Goal: Transaction & Acquisition: Purchase product/service

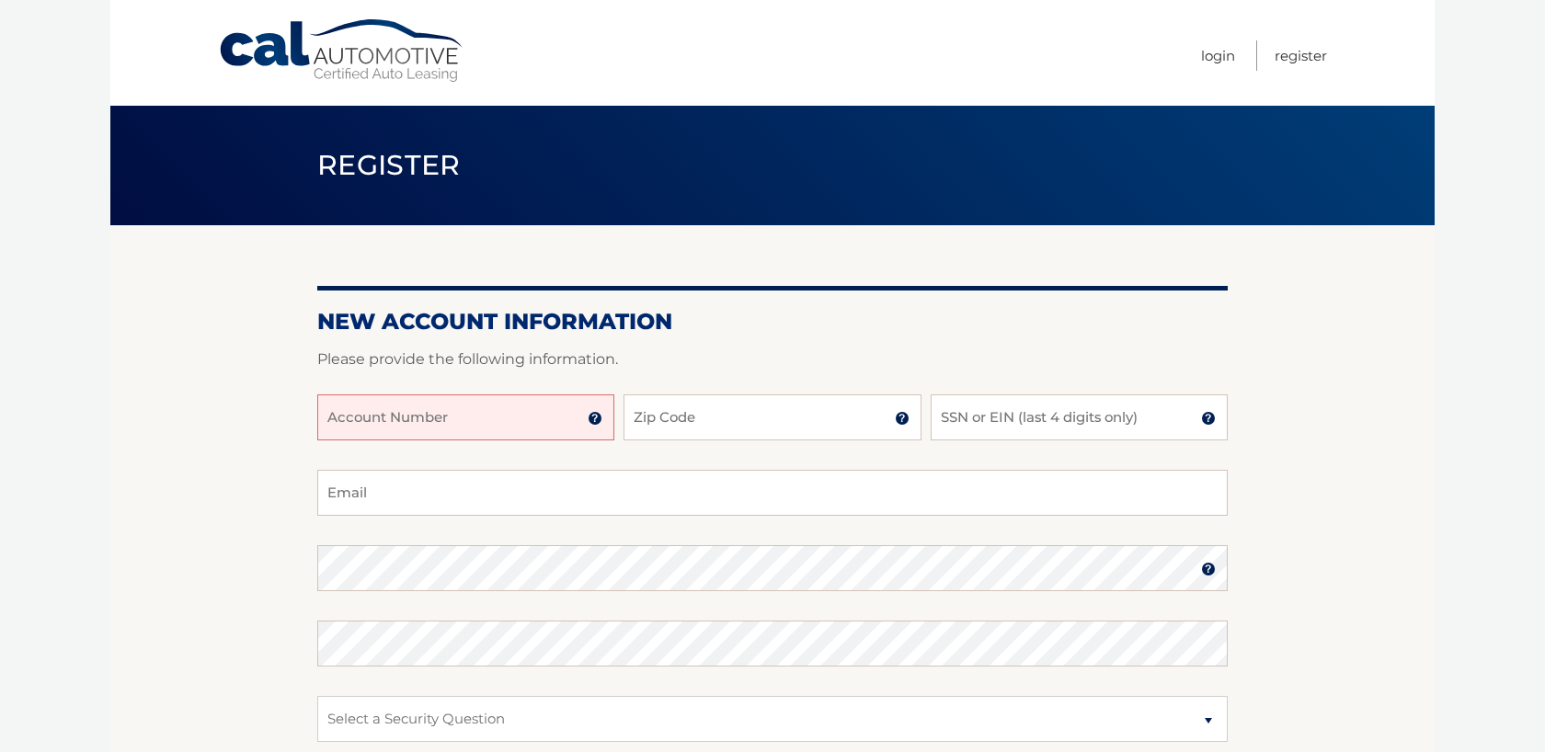
click at [470, 419] on input "Account Number" at bounding box center [465, 417] width 297 height 46
click at [466, 419] on input "Account Number" at bounding box center [465, 417] width 297 height 46
click at [467, 418] on input "Account Number" at bounding box center [465, 417] width 297 height 46
type input "44456008727"
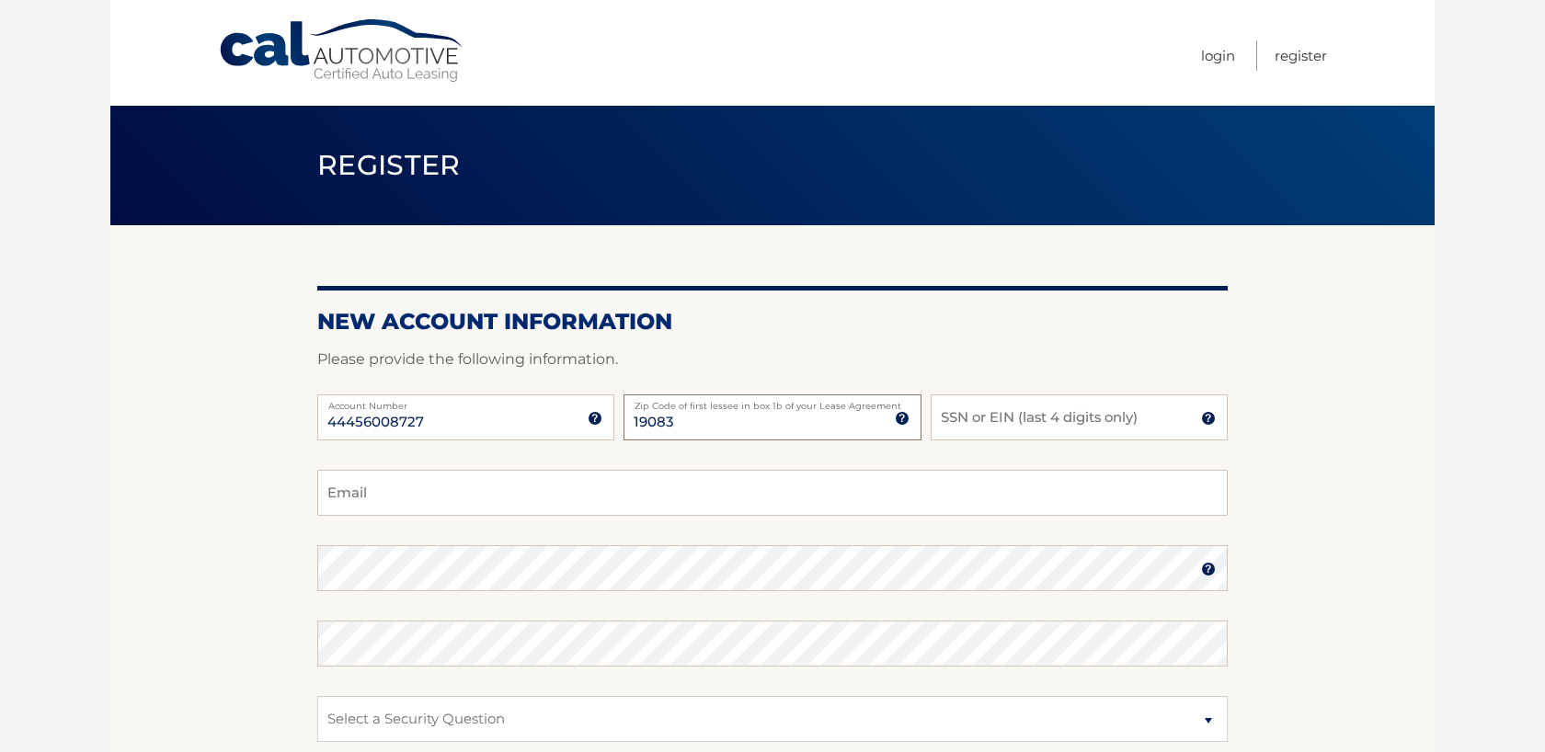
type input "19083"
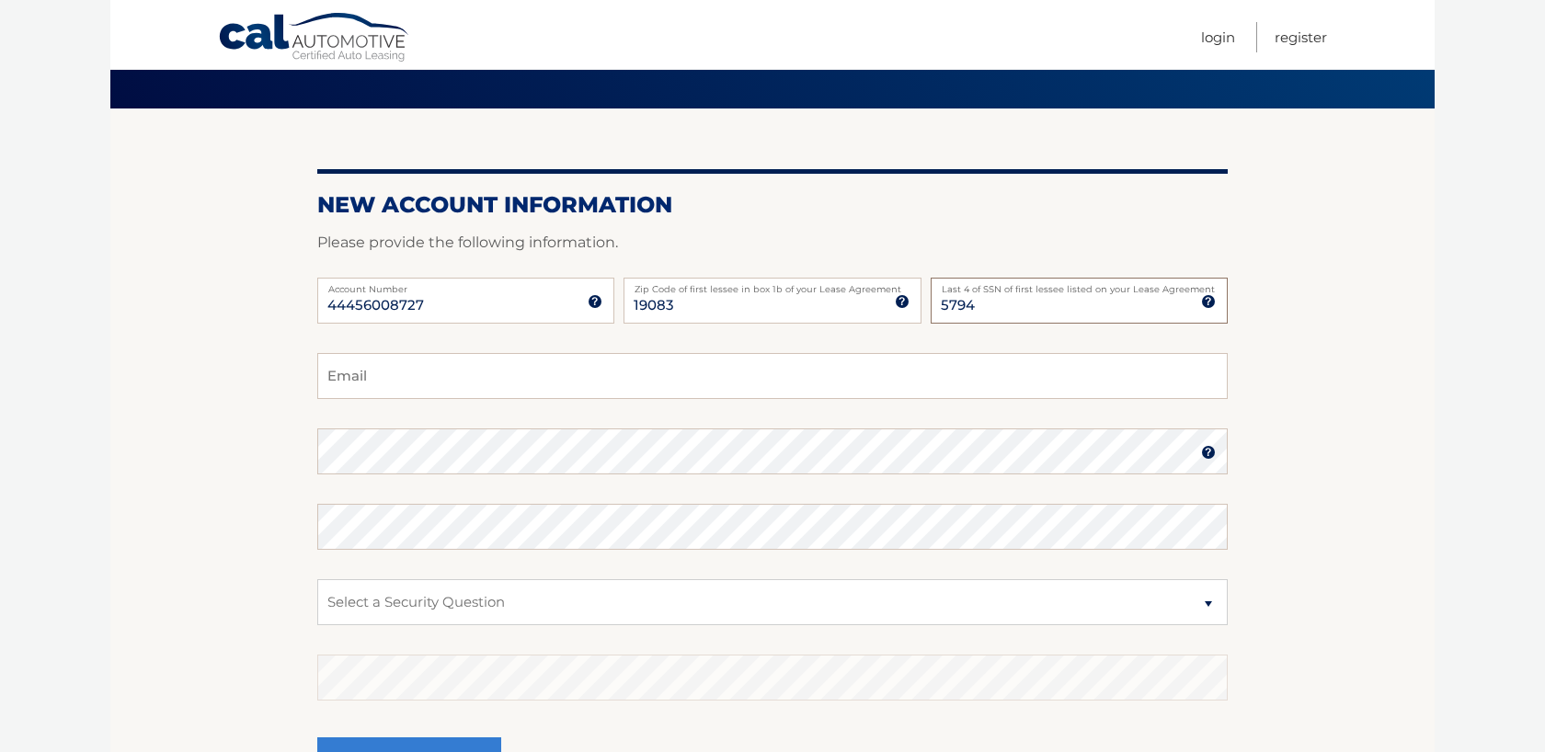
scroll to position [119, 0]
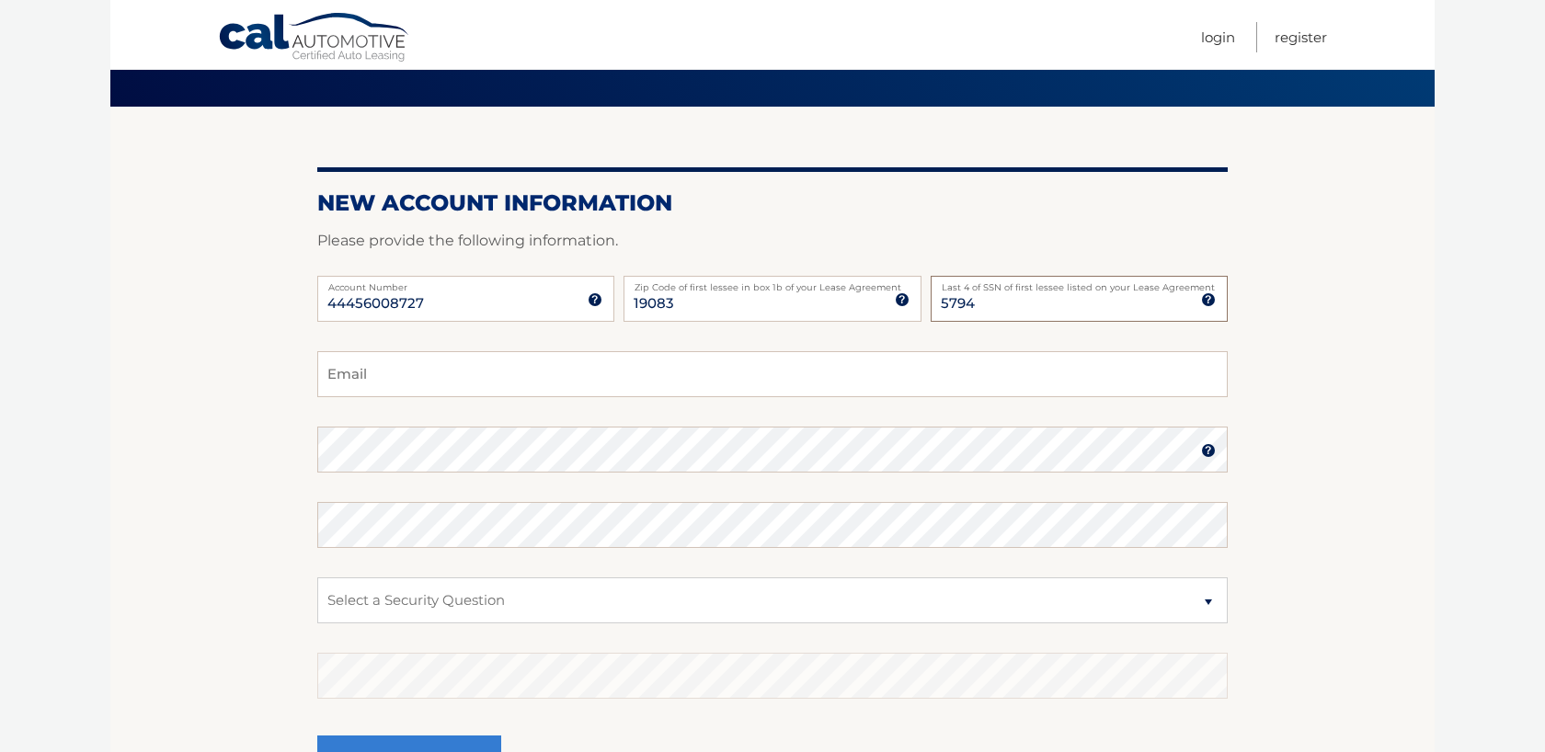
type input "5794"
click at [419, 370] on input "Email" at bounding box center [772, 374] width 910 height 46
type input "bryanmbell73@gmail.com"
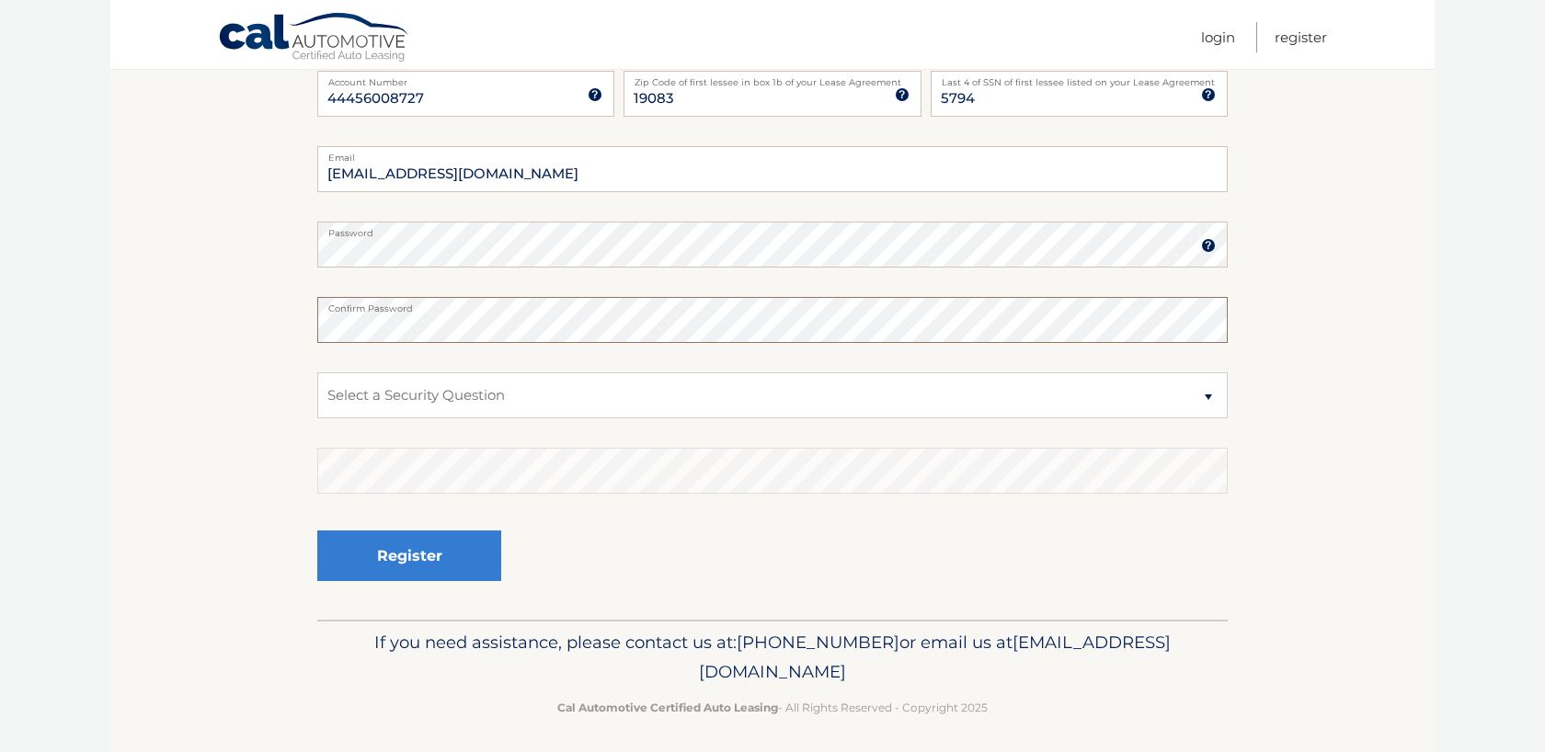
scroll to position [331, 0]
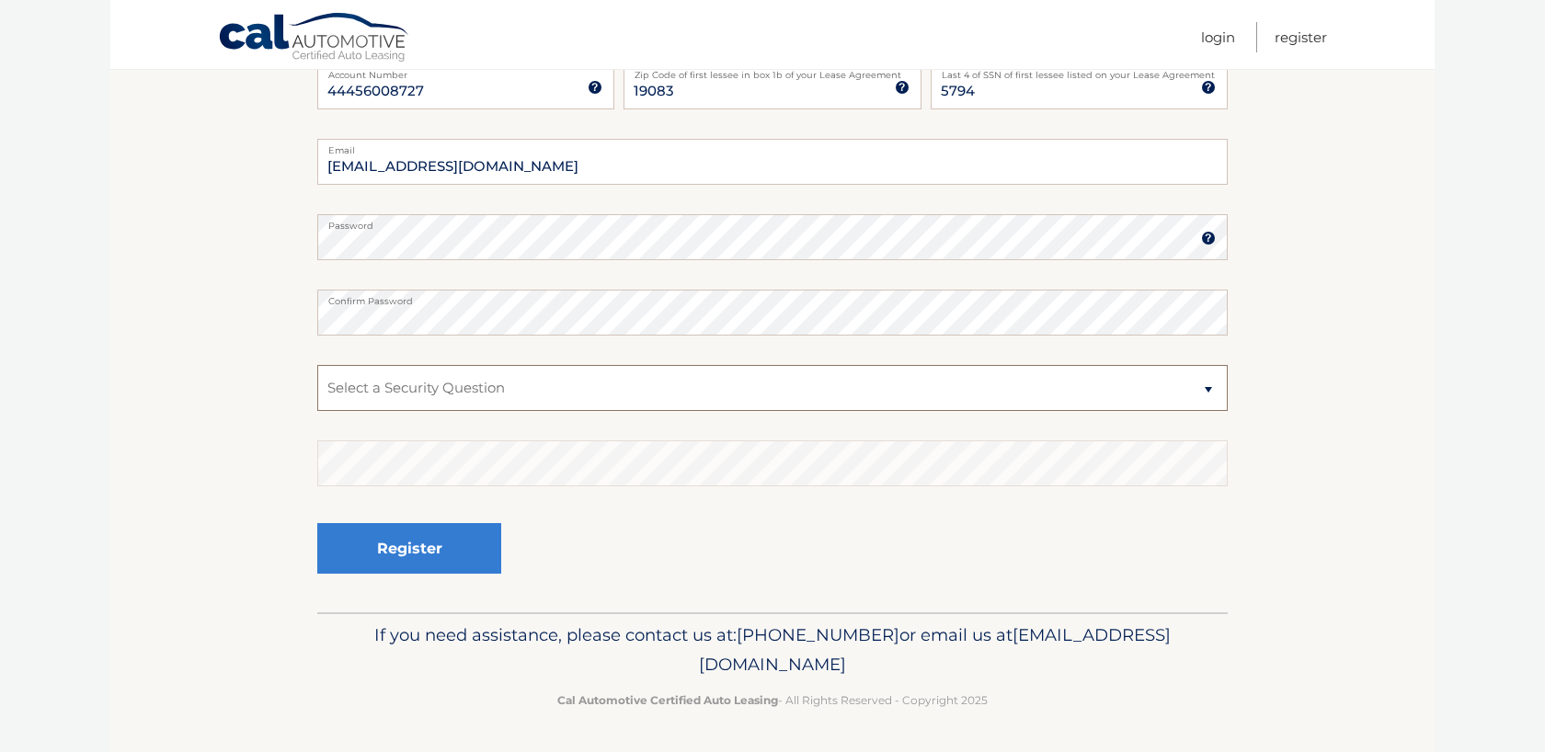
click at [416, 383] on select "Select a Security Question What was the name of your elementary school? What is…" at bounding box center [772, 388] width 910 height 46
select select "1"
click at [317, 365] on select "Select a Security Question What was the name of your elementary school? What is…" at bounding box center [772, 388] width 910 height 46
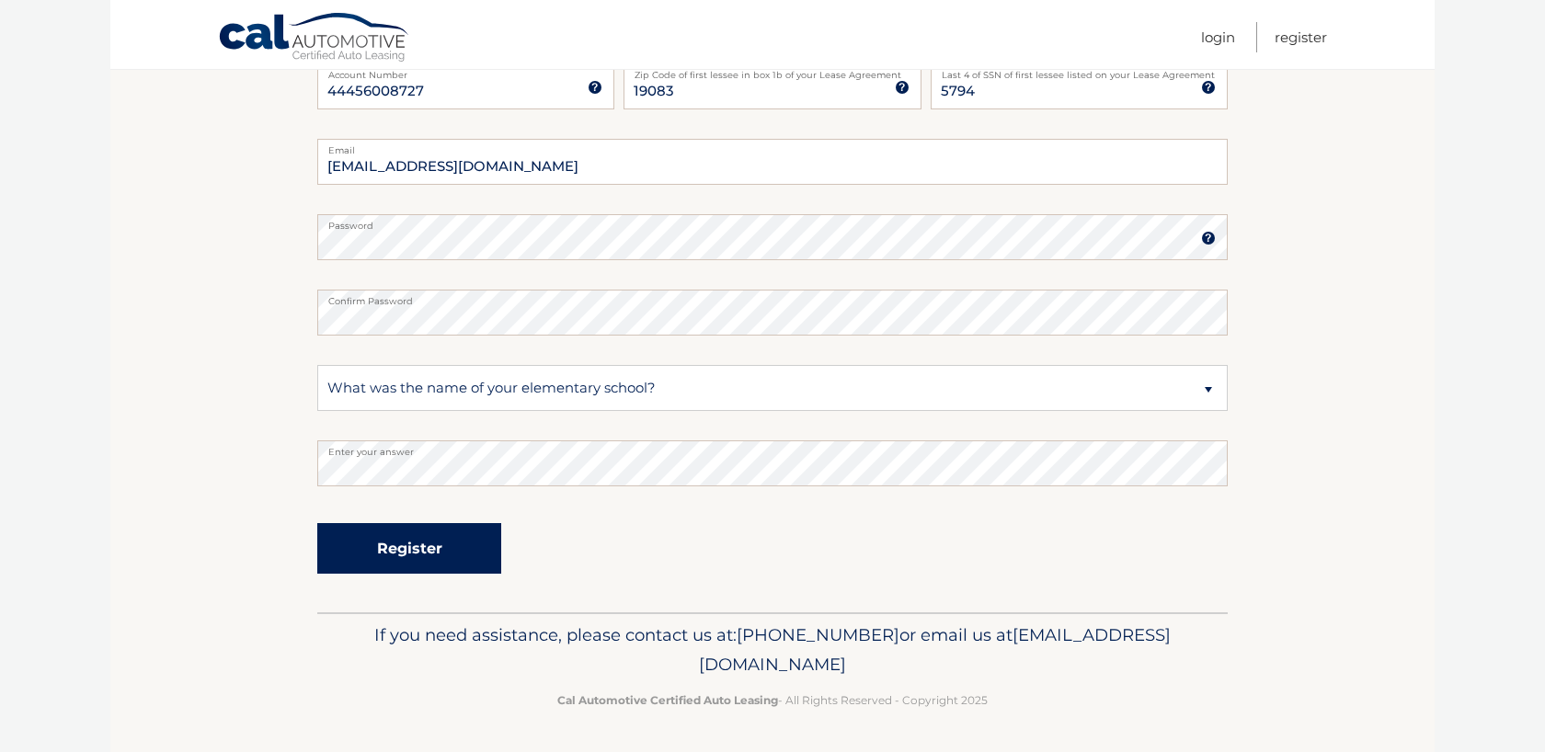
click at [448, 545] on button "Register" at bounding box center [409, 548] width 184 height 51
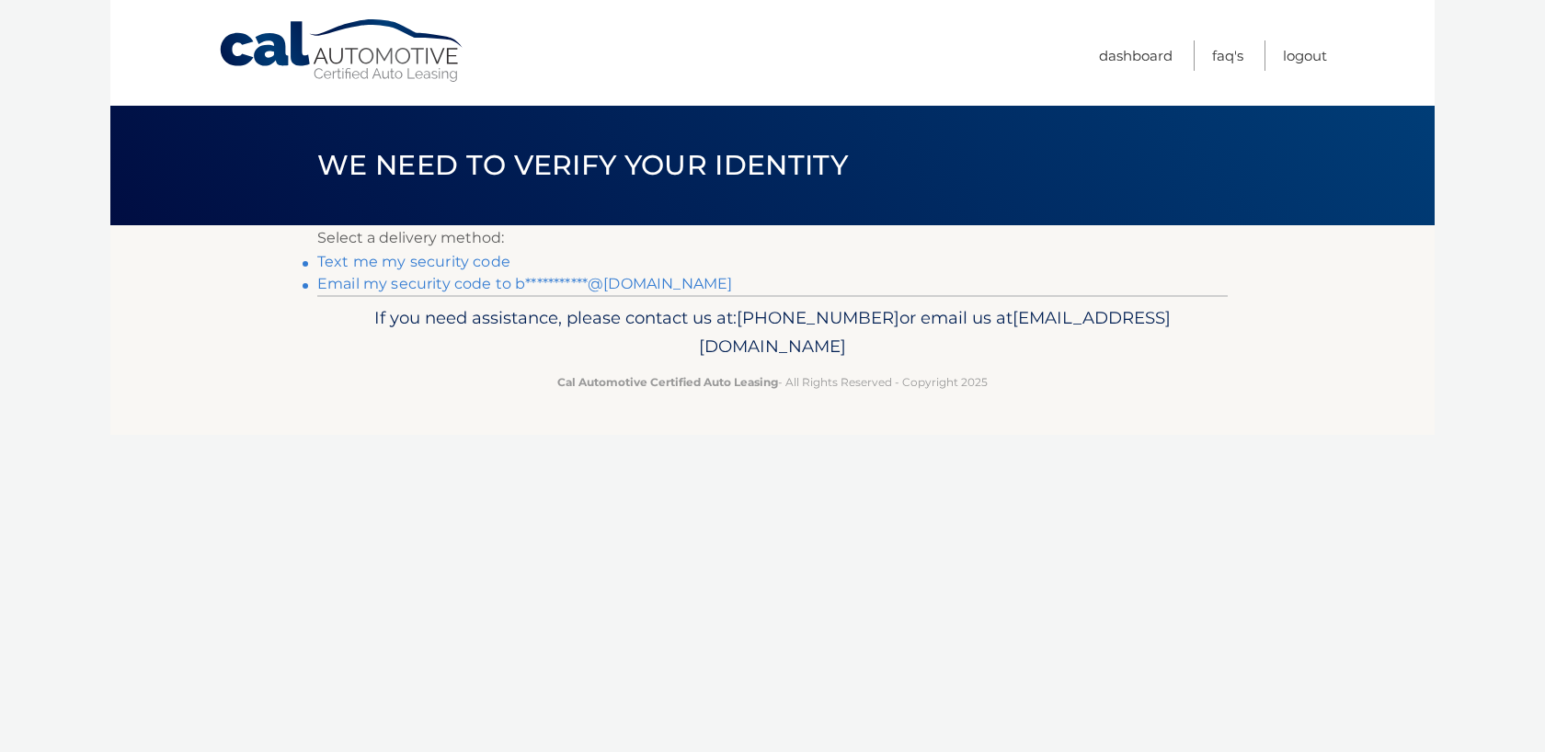
click at [415, 262] on link "Text me my security code" at bounding box center [413, 261] width 193 height 17
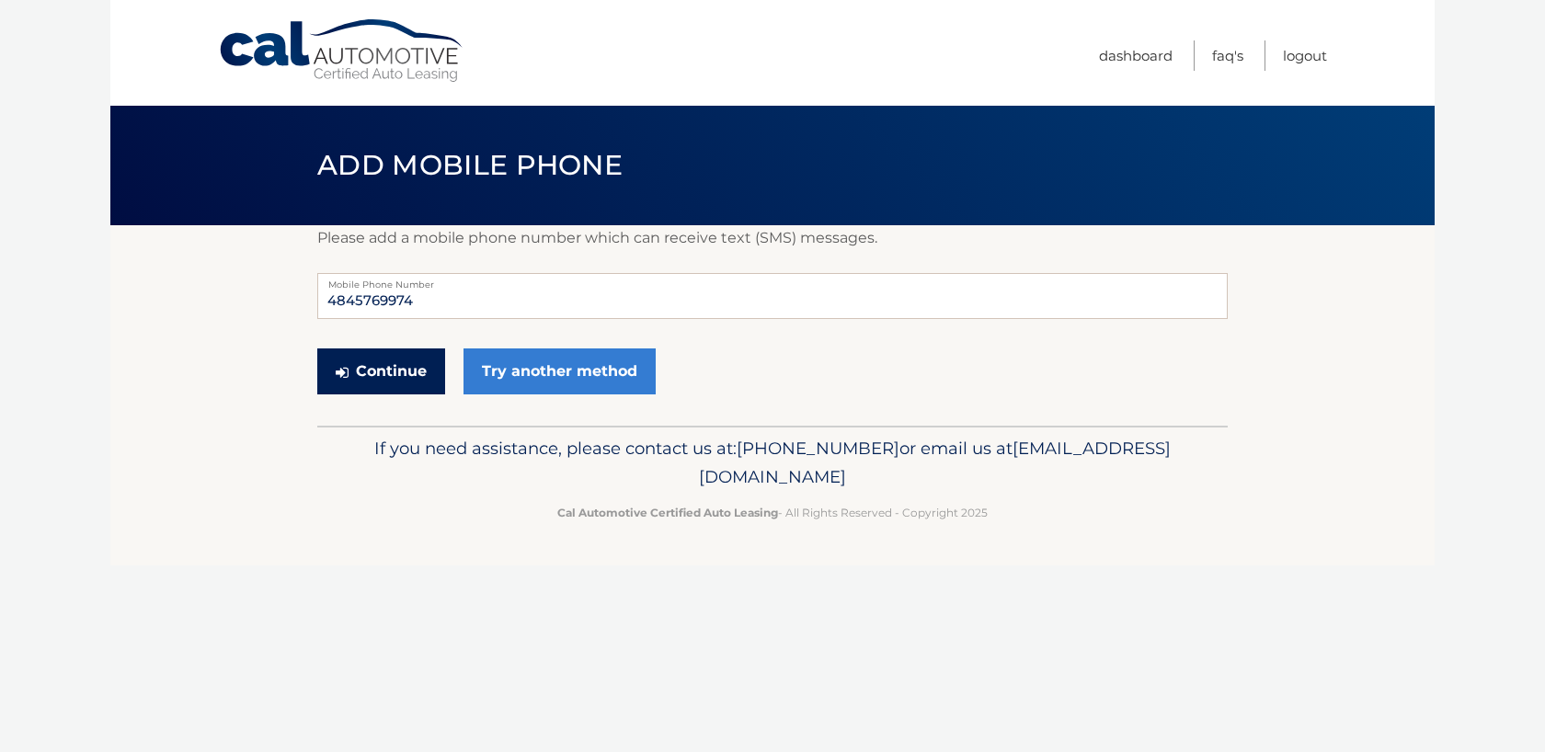
click at [404, 371] on button "Continue" at bounding box center [381, 372] width 128 height 46
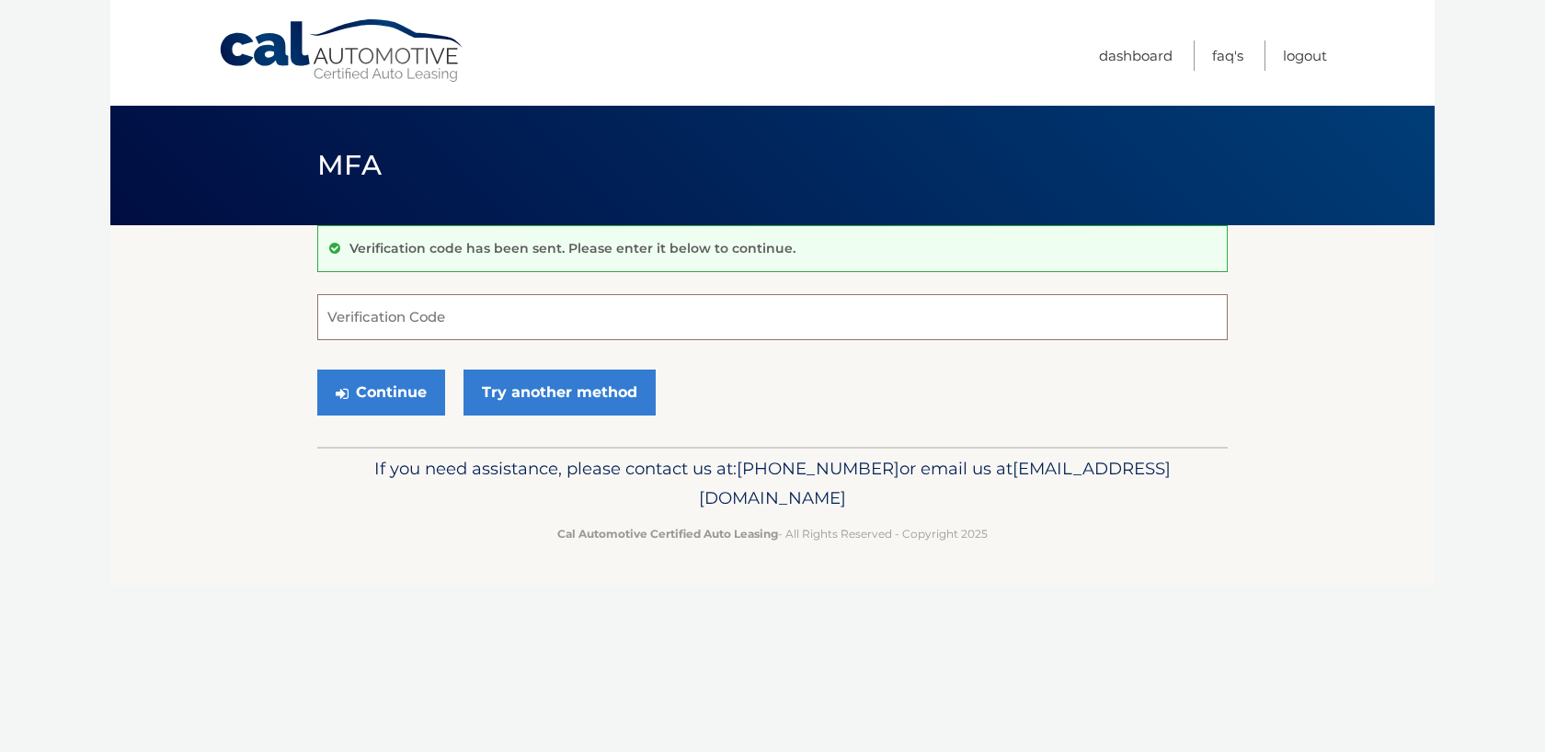
click at [400, 305] on input "Verification Code" at bounding box center [772, 317] width 910 height 46
type input "550780"
click at [385, 394] on button "Continue" at bounding box center [381, 393] width 128 height 46
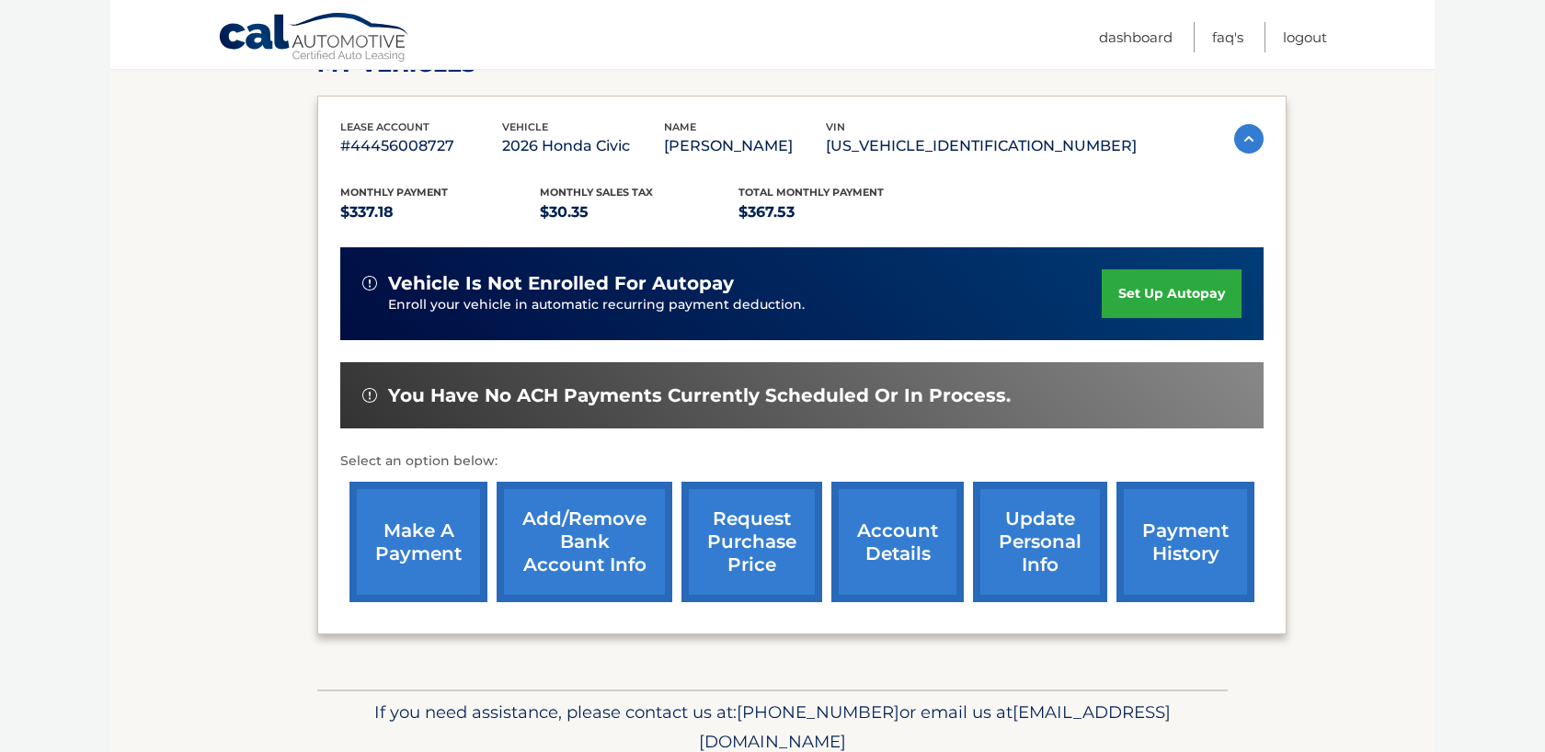
scroll to position [280, 0]
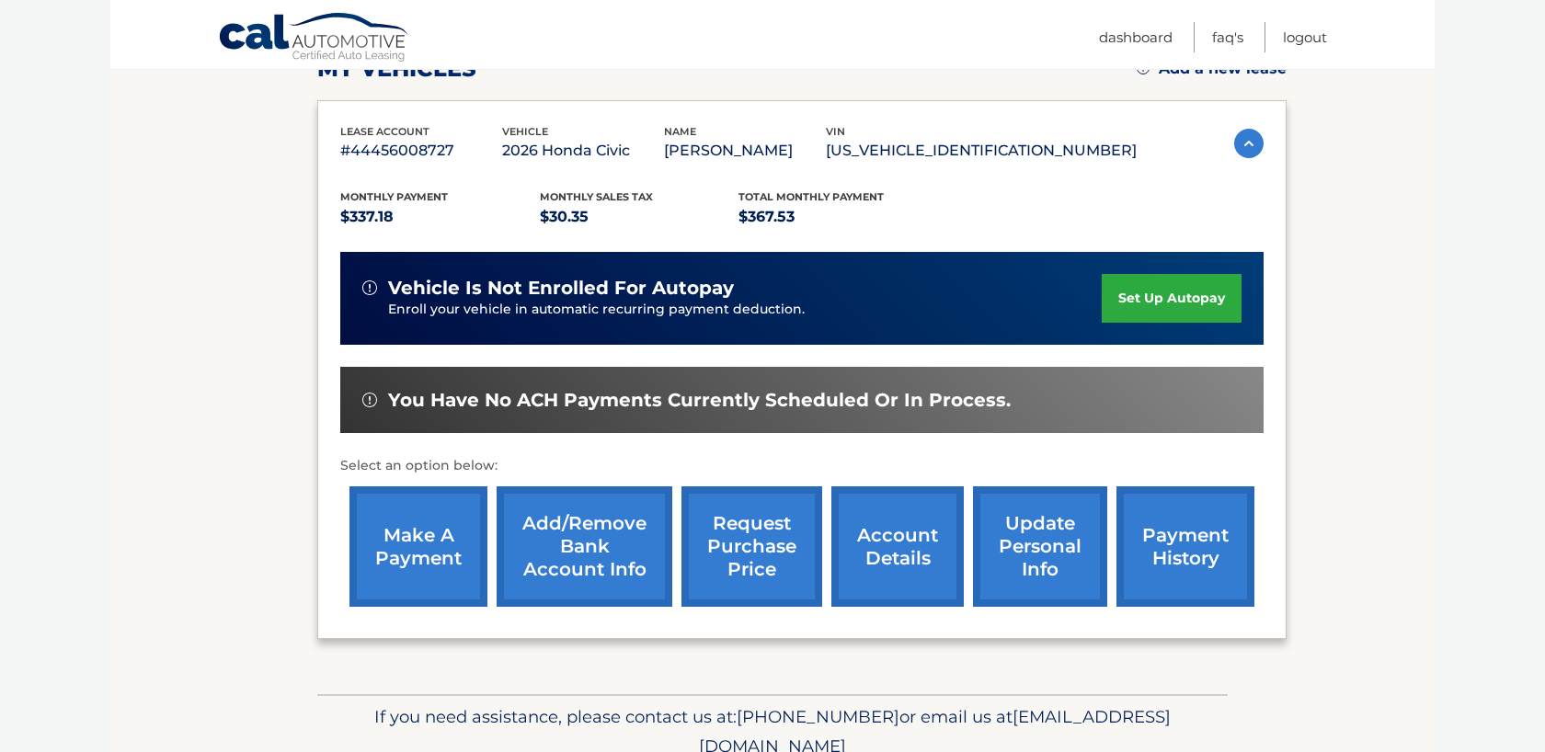
click at [422, 536] on link "make a payment" at bounding box center [418, 546] width 138 height 120
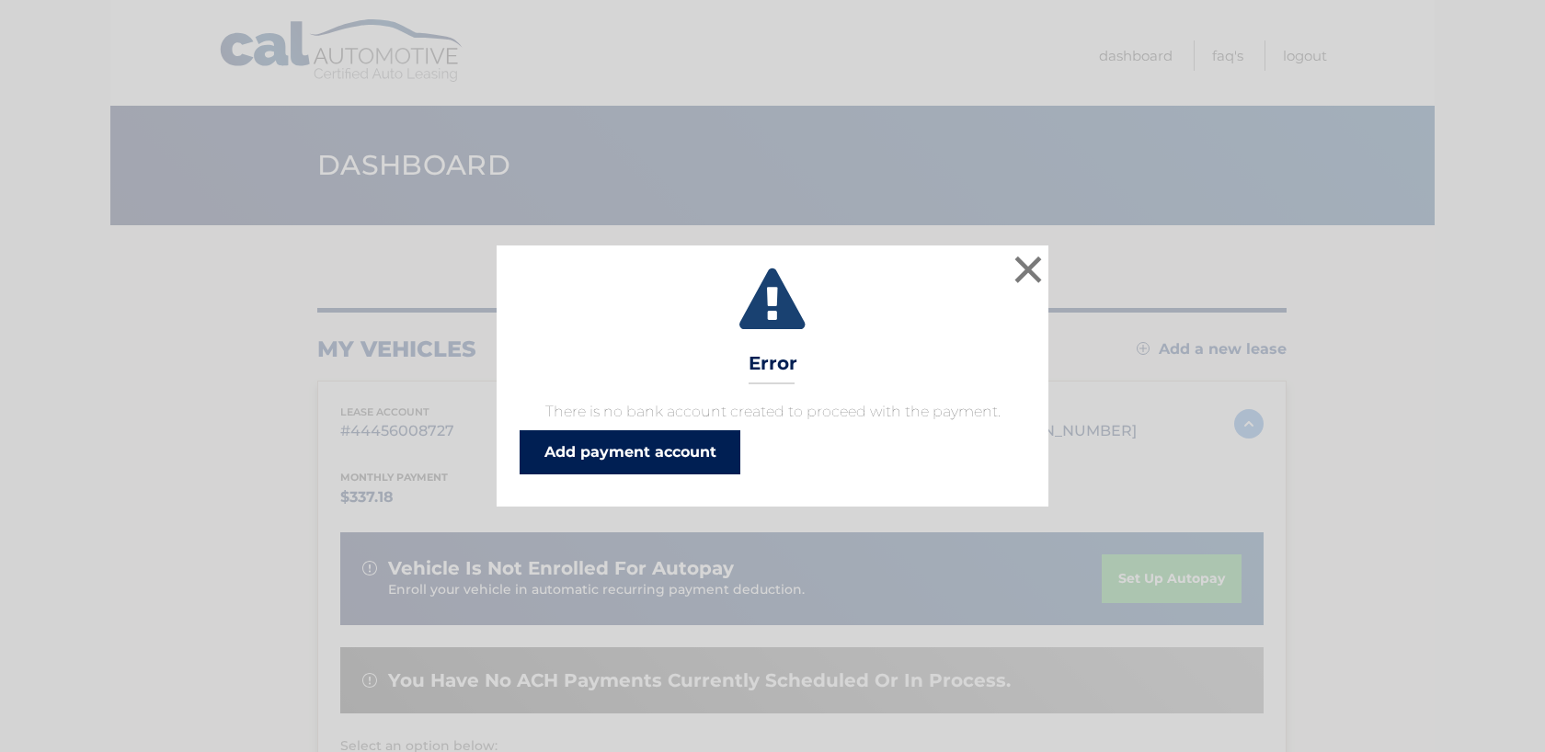
click at [666, 456] on link "Add payment account" at bounding box center [630, 452] width 221 height 44
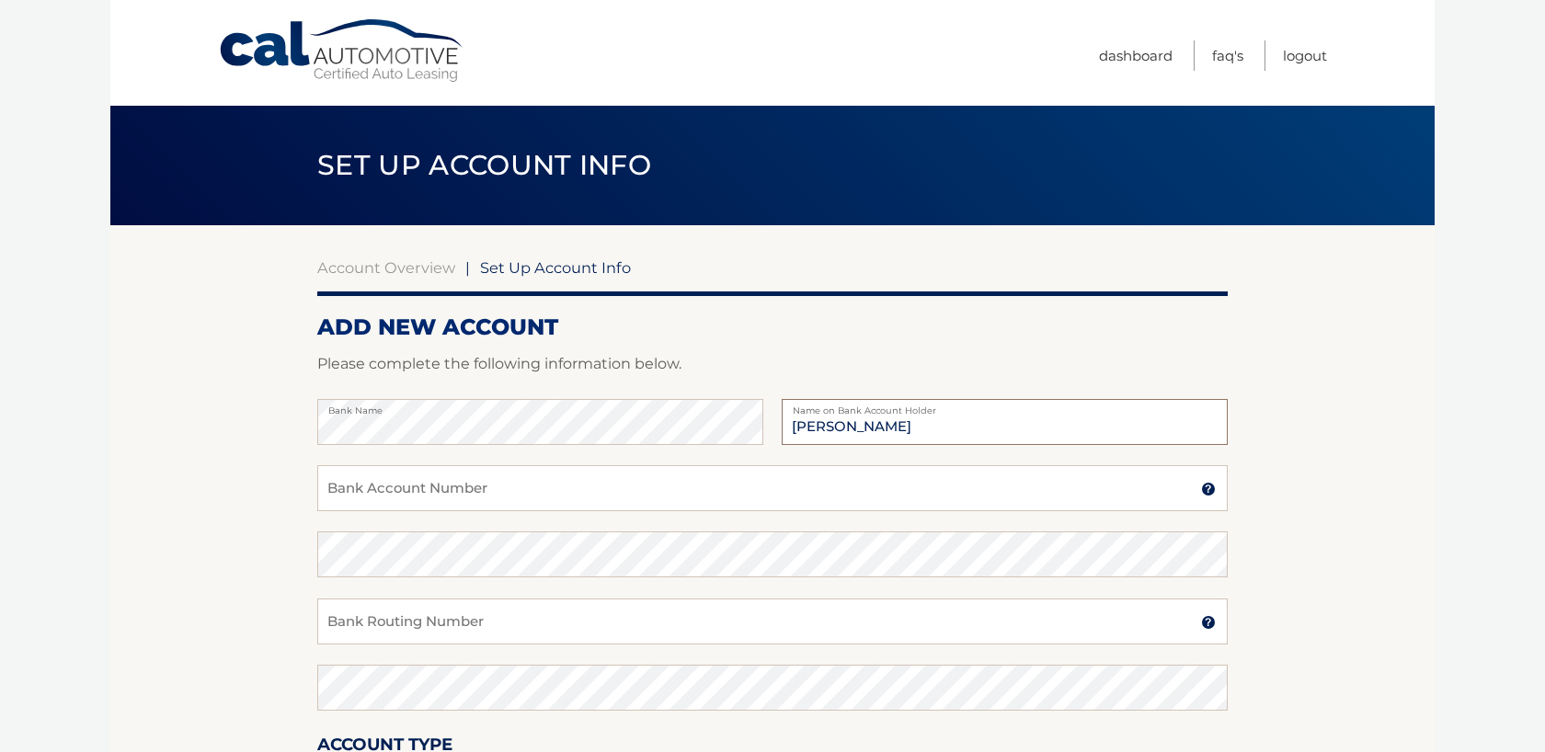
type input "[PERSON_NAME]"
click at [438, 486] on input "Bank Account Number" at bounding box center [772, 488] width 910 height 46
type input "361465115"
click at [429, 623] on input "Bank Routing Number" at bounding box center [772, 622] width 910 height 46
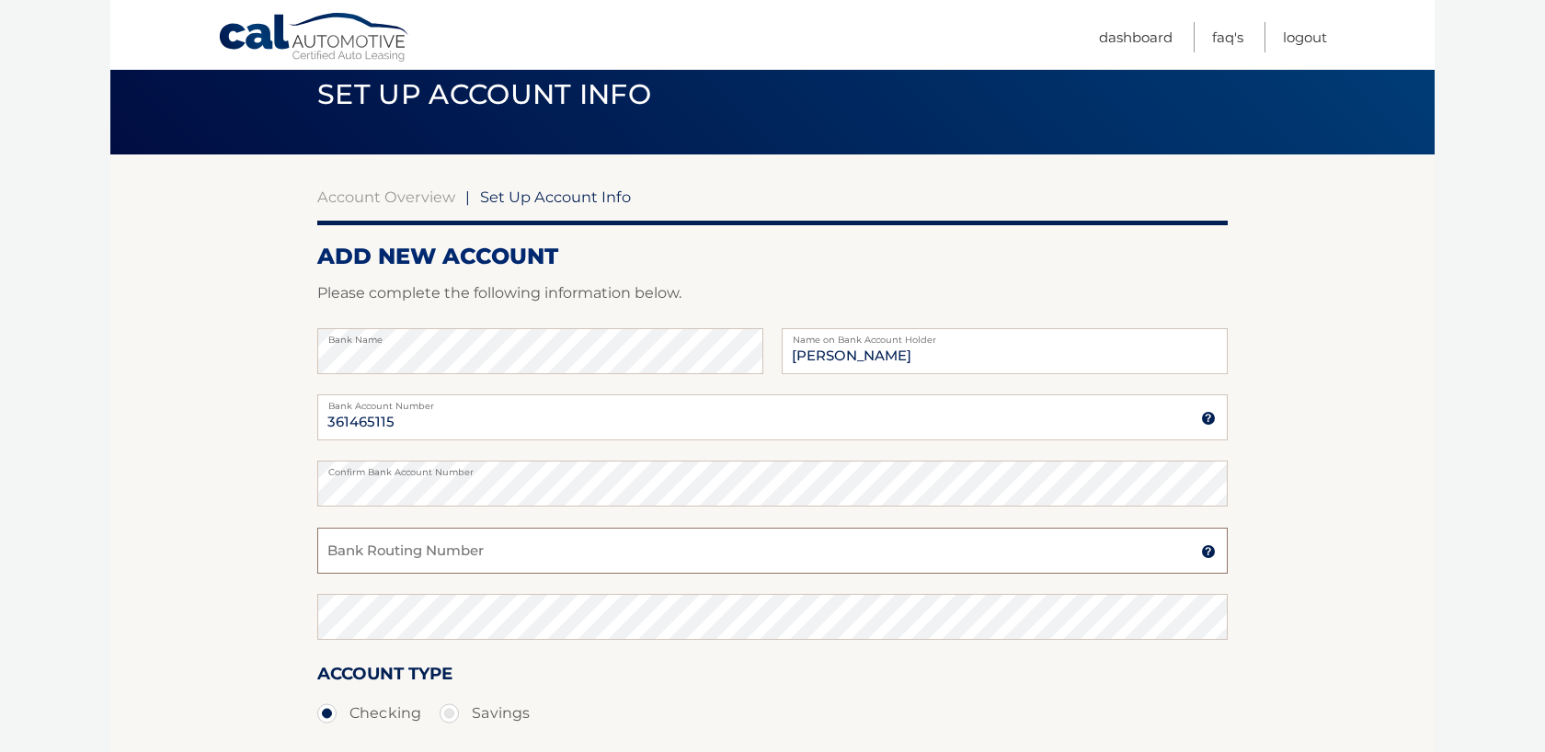
scroll to position [70, 0]
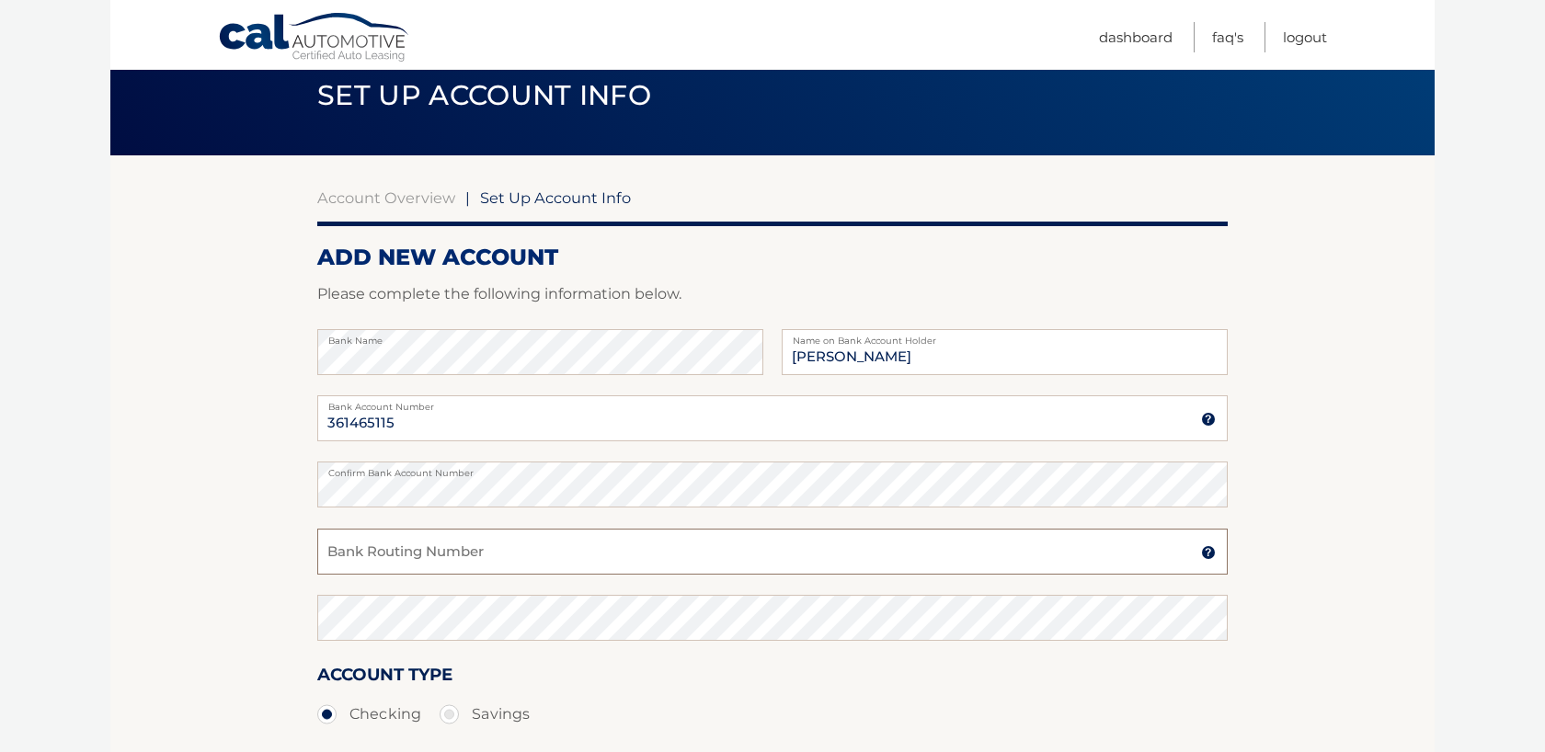
click at [487, 554] on input "Bank Routing Number" at bounding box center [772, 552] width 910 height 46
type input "3"
paste input "036001808"
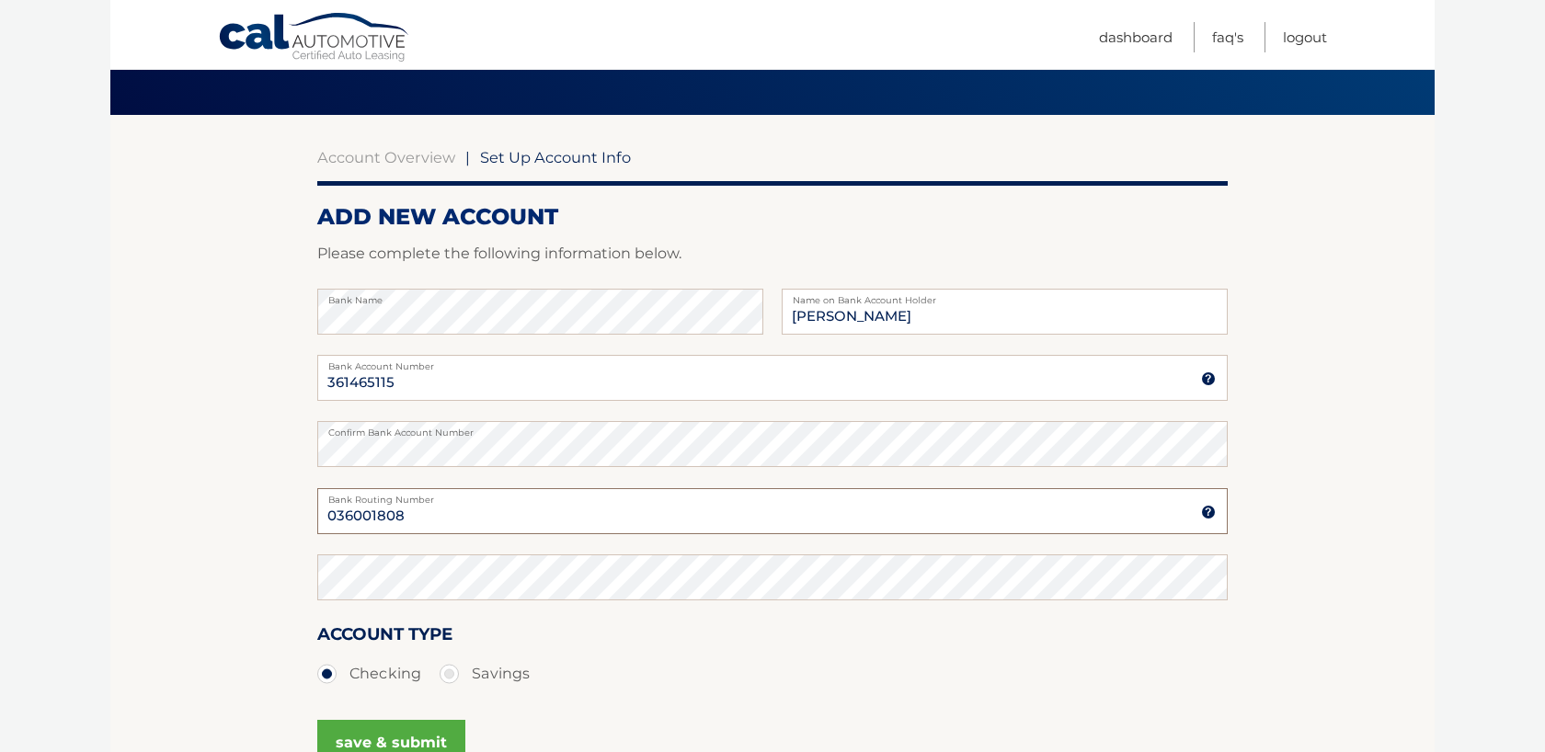
scroll to position [114, 0]
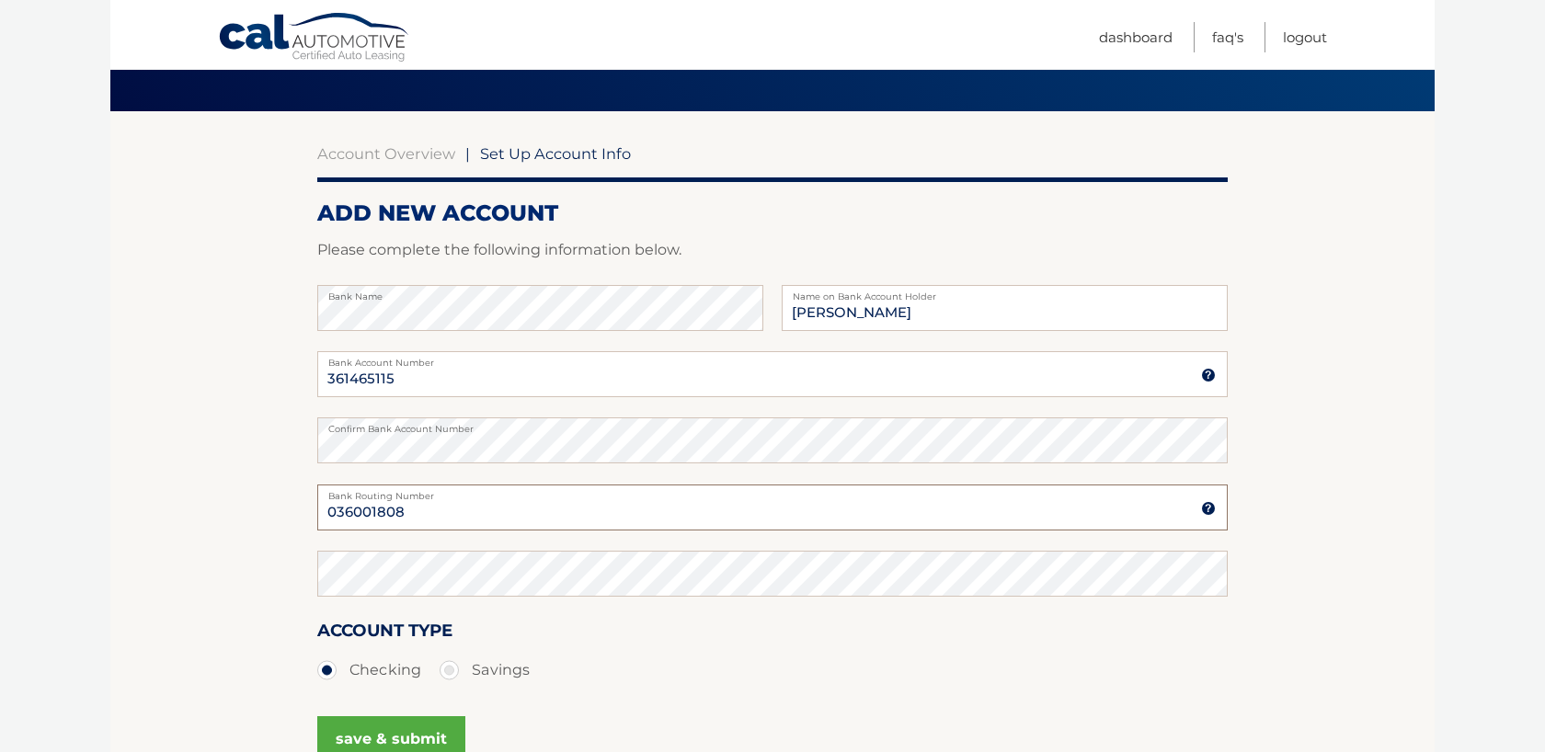
type input "036001808"
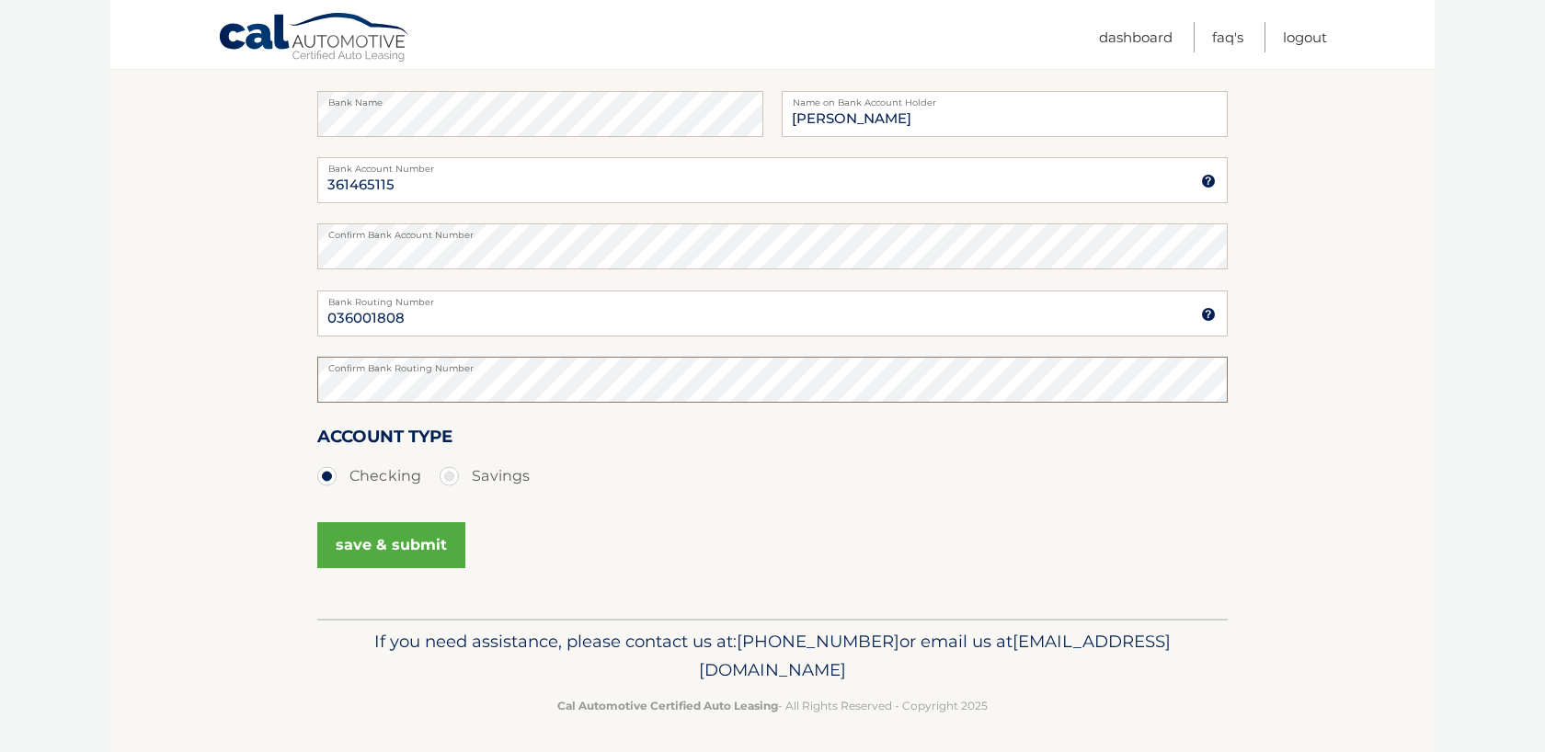
scroll to position [314, 0]
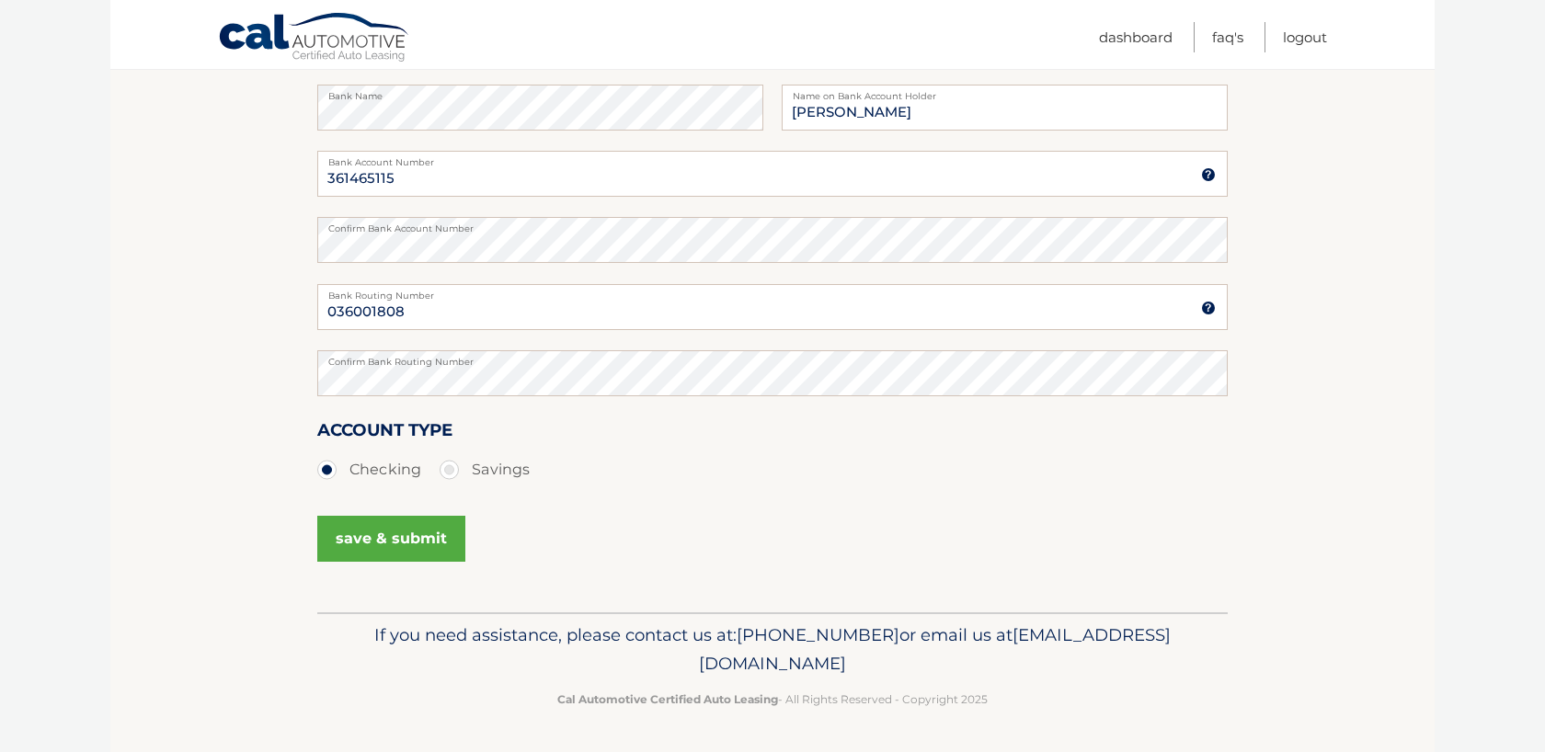
click at [418, 558] on button "save & submit" at bounding box center [391, 539] width 148 height 46
click at [400, 538] on button "save & submit" at bounding box center [391, 539] width 148 height 46
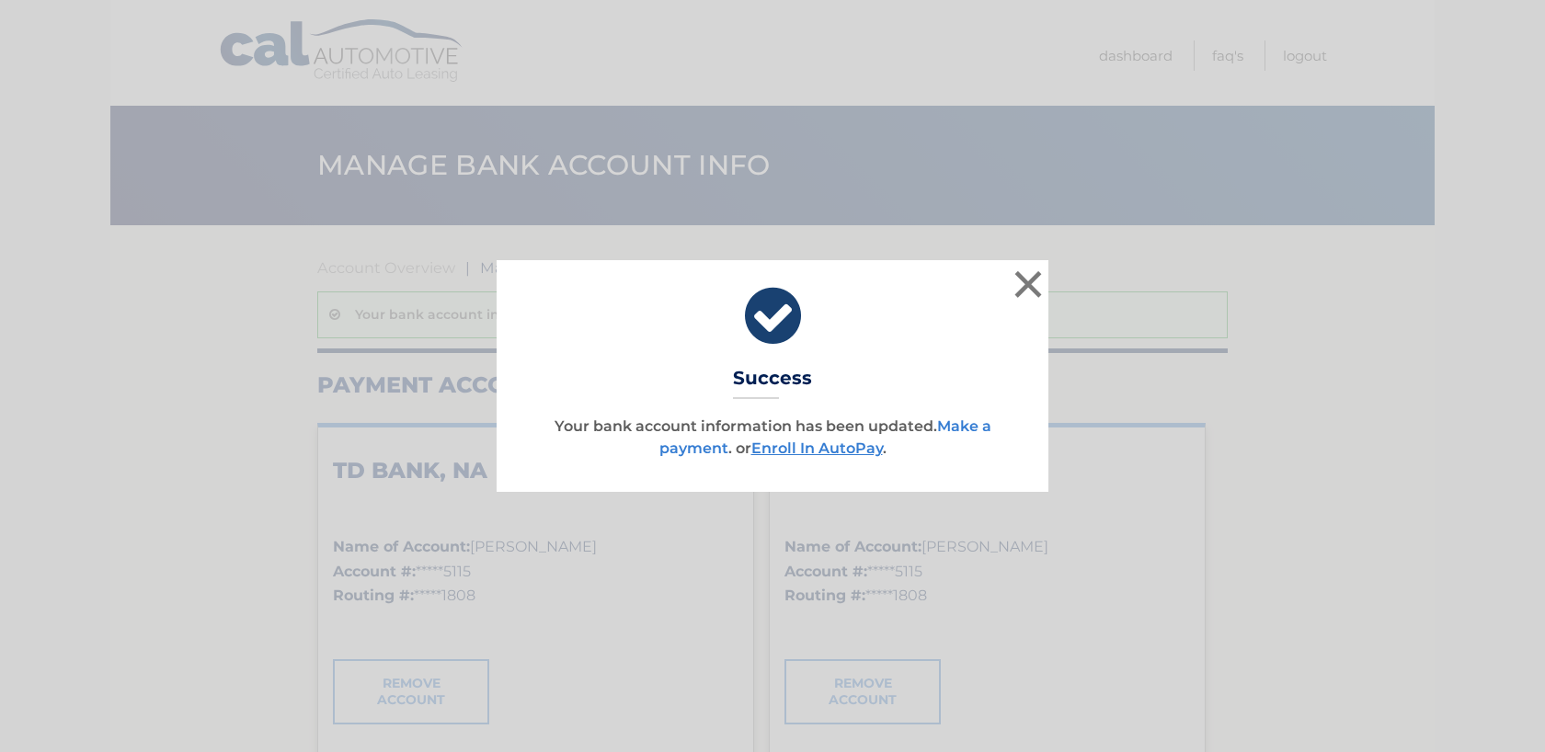
click at [694, 447] on link "Make a payment" at bounding box center [825, 437] width 332 height 40
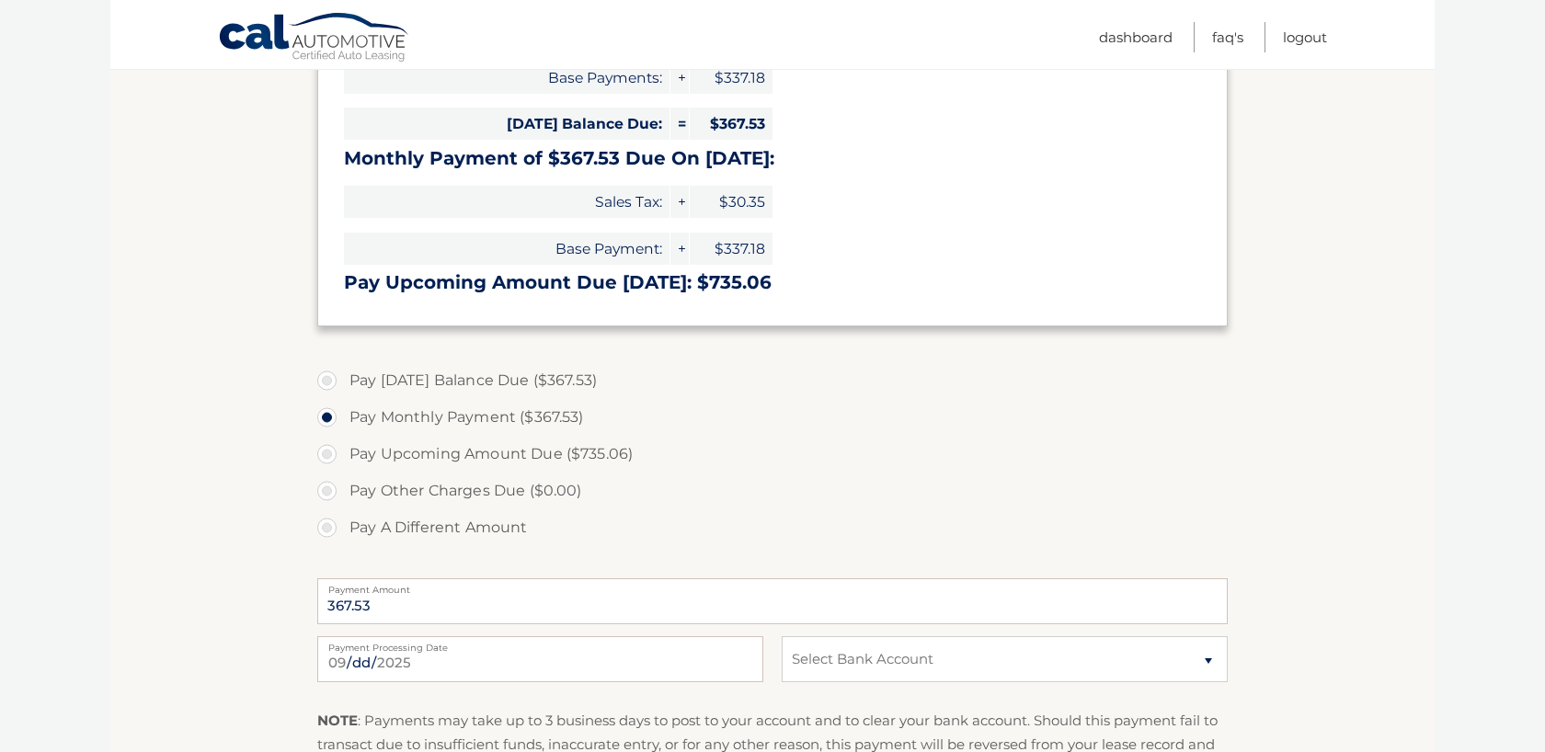
scroll to position [447, 0]
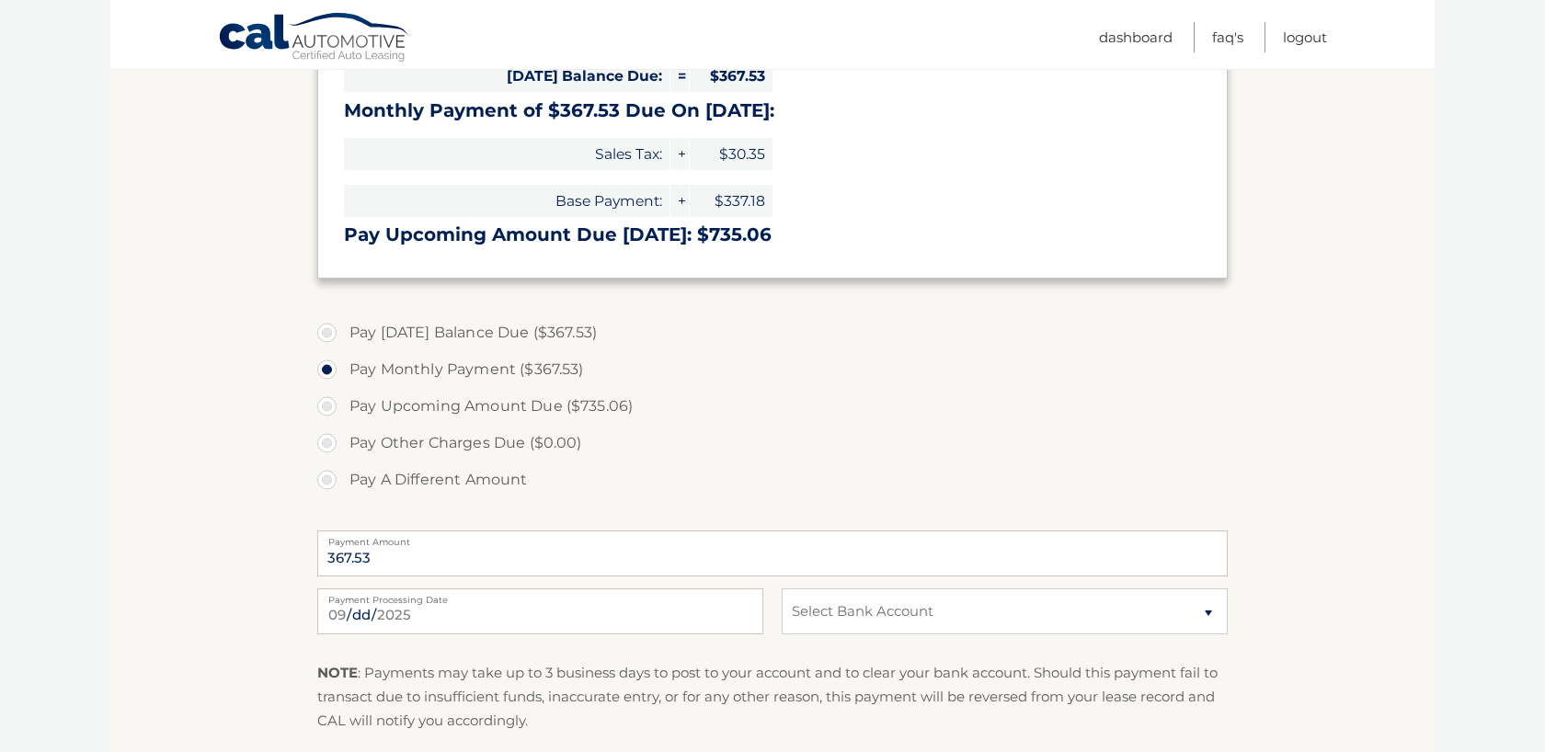
click at [330, 336] on label "Pay [DATE] Balance Due ($367.53)" at bounding box center [772, 332] width 910 height 37
click at [330, 336] on input "Pay [DATE] Balance Due ($367.53)" at bounding box center [334, 328] width 18 height 29
radio input "true"
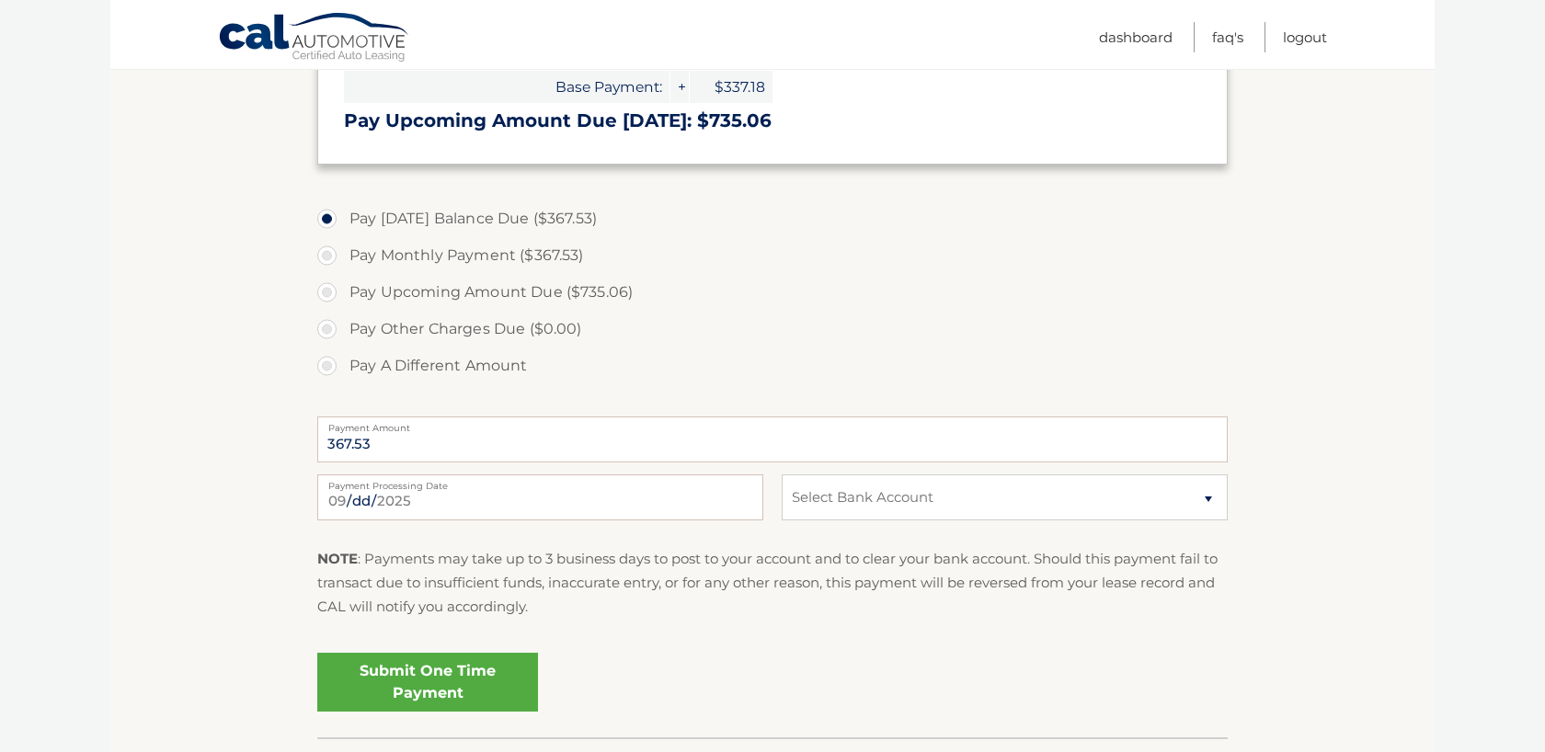
scroll to position [647, 0]
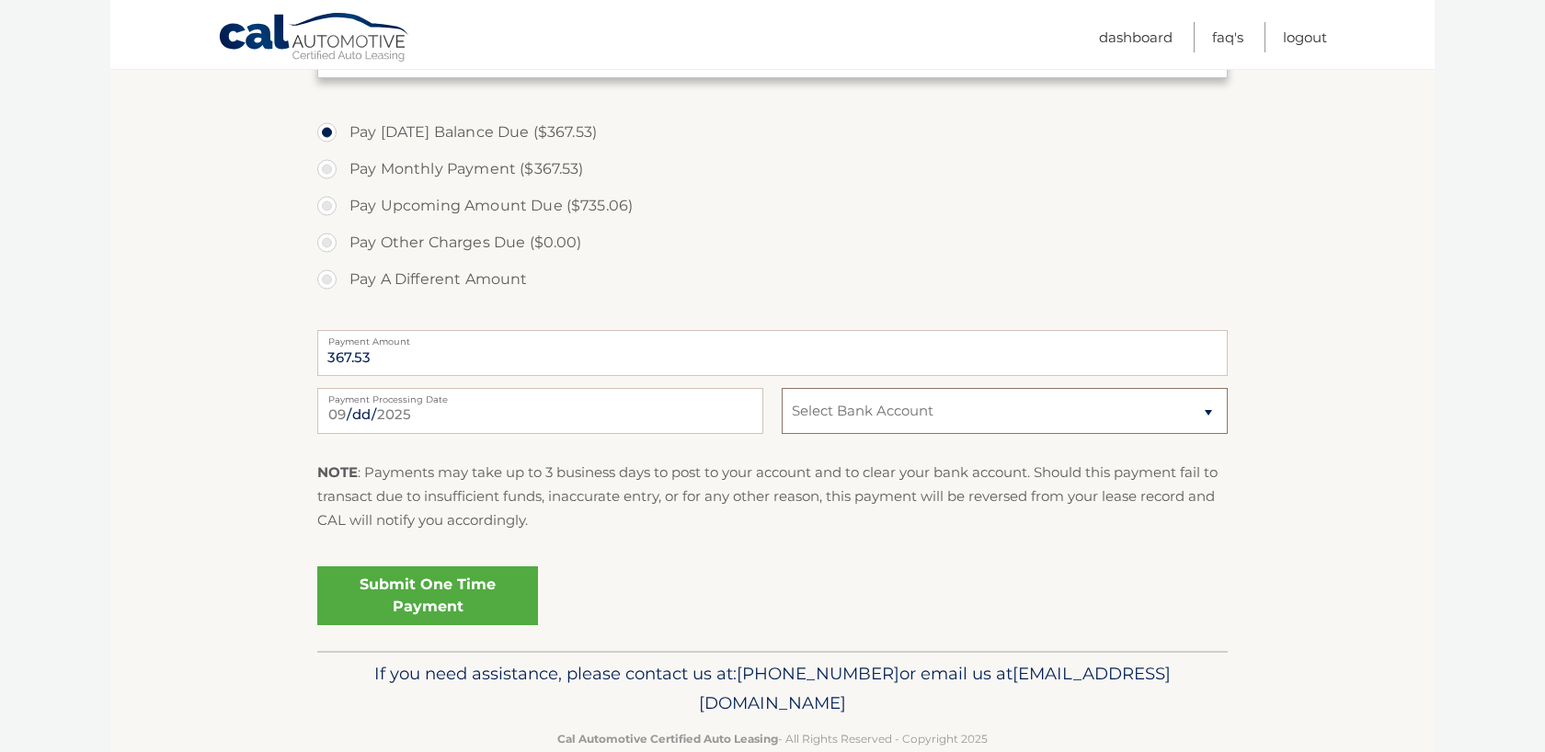
click at [881, 429] on select "Select Bank Account Checking TD BANK, NA *****5115 Checking TD BANK, NA *****51…" at bounding box center [1005, 411] width 446 height 46
select select "ZDhhN2RlNzgtYTI2ZS00NzU2LTkwOWMtYzA3OWY5N2JkNTc1"
click at [782, 388] on select "Select Bank Account Checking TD BANK, NA *****5115 Checking TD BANK, NA *****51…" at bounding box center [1005, 411] width 446 height 46
click at [430, 597] on link "Submit One Time Payment" at bounding box center [427, 595] width 221 height 59
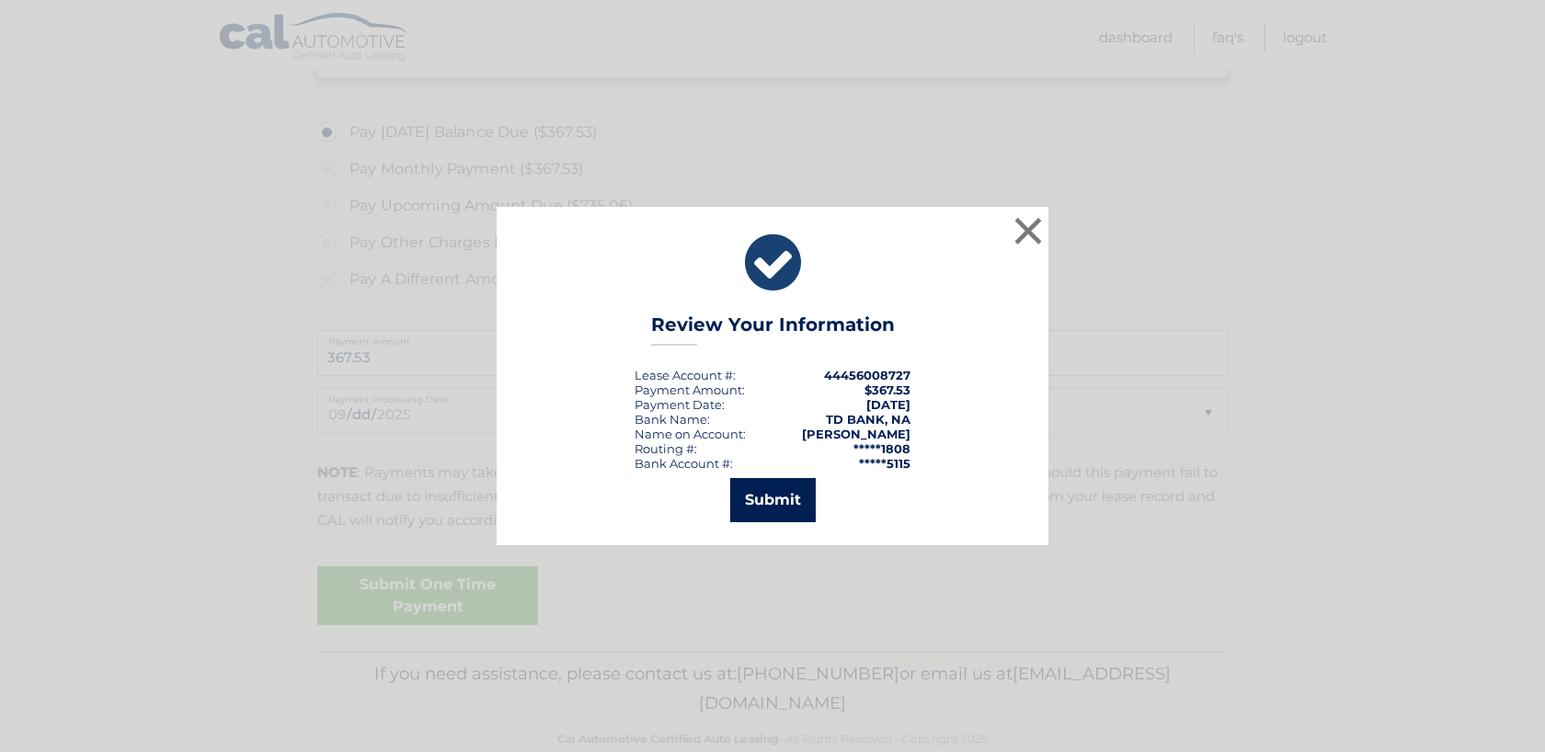
click at [755, 499] on button "Submit" at bounding box center [773, 500] width 86 height 44
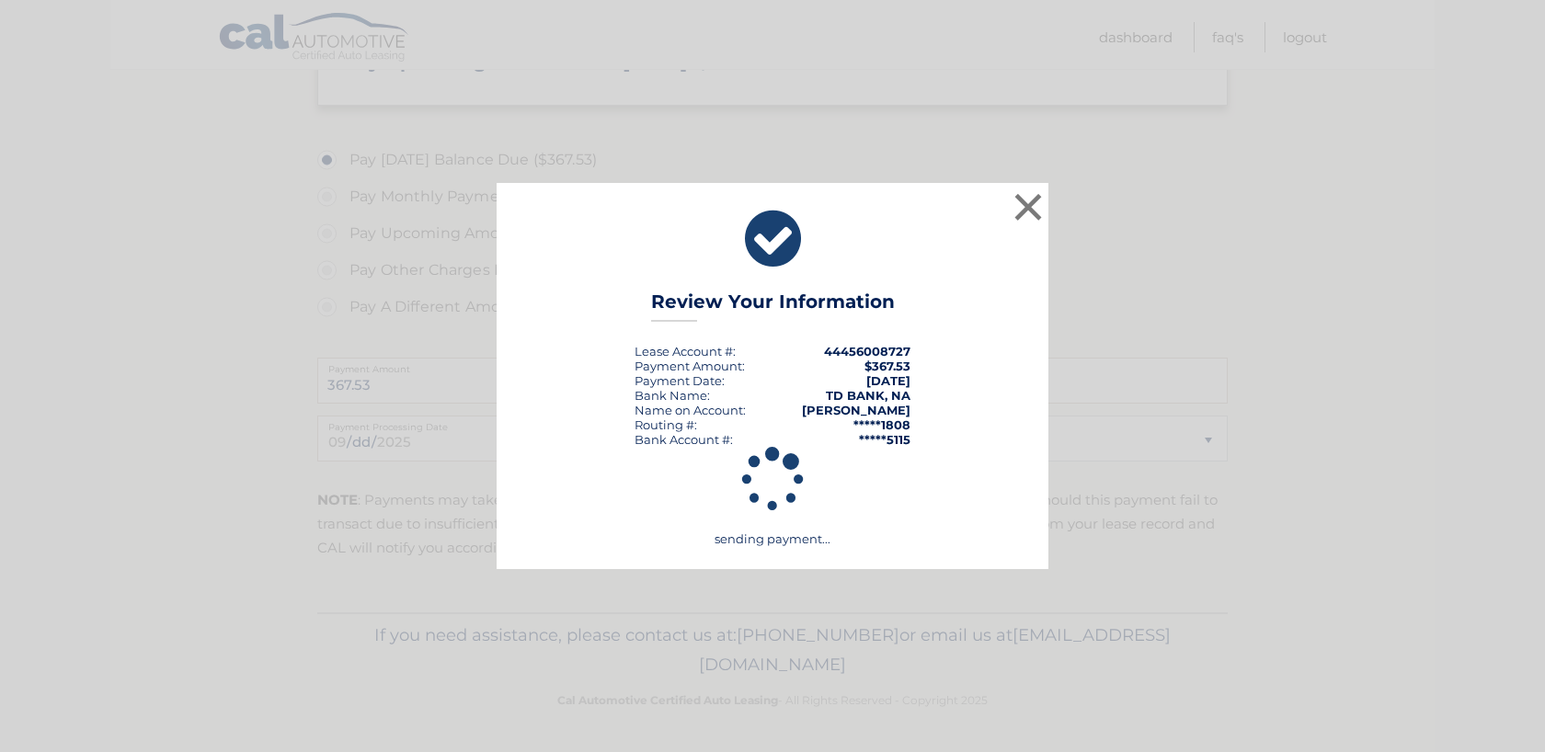
scroll to position [620, 0]
